Goal: Navigation & Orientation: Find specific page/section

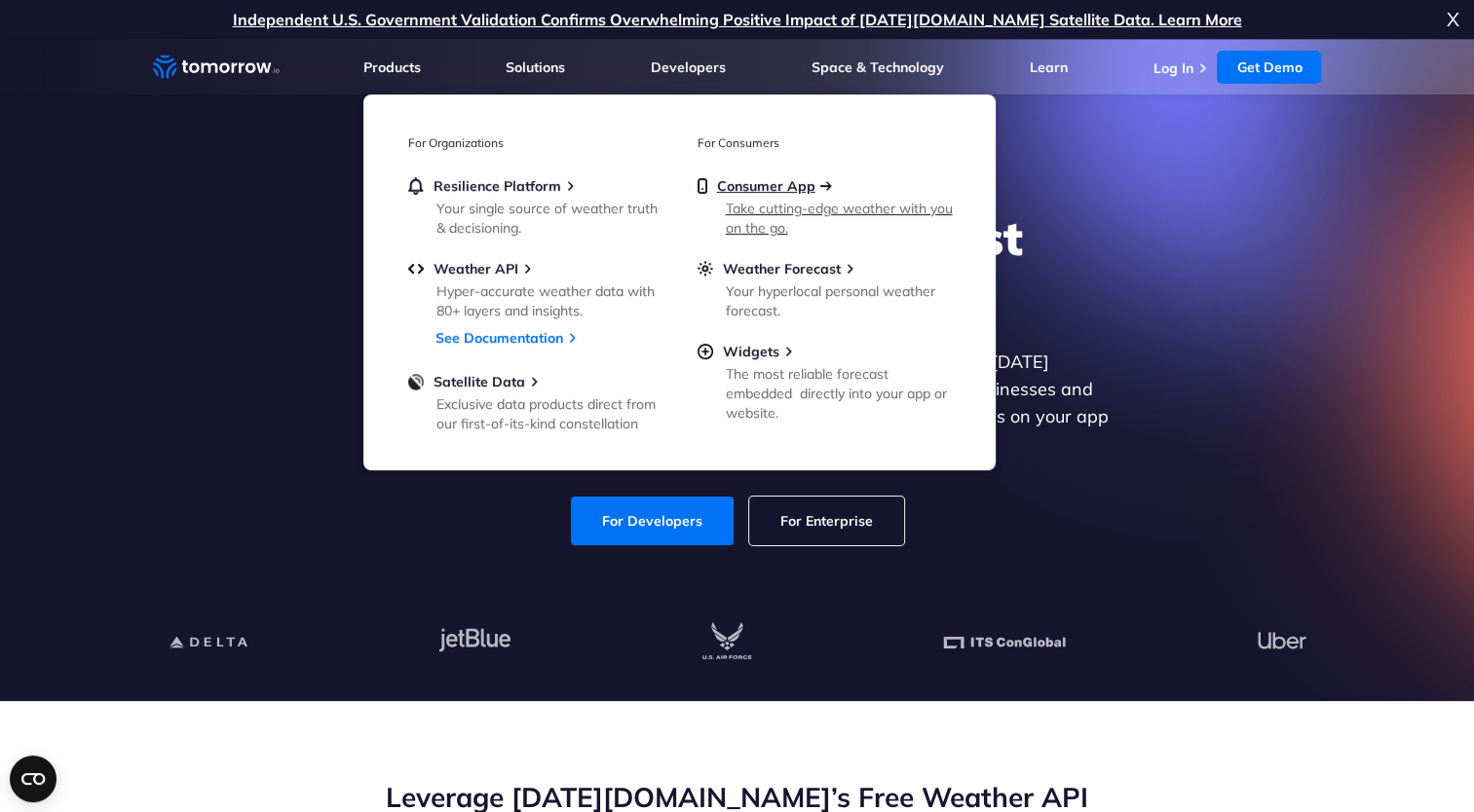
click at [765, 193] on span "Consumer App" at bounding box center [766, 186] width 98 height 18
